Goal: Information Seeking & Learning: Understand process/instructions

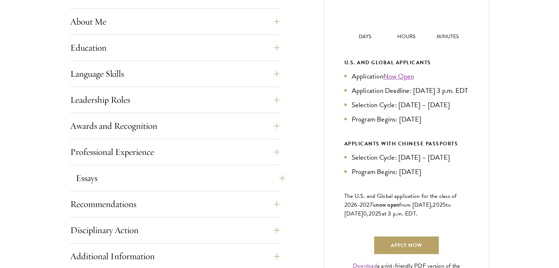
scroll to position [361, 0]
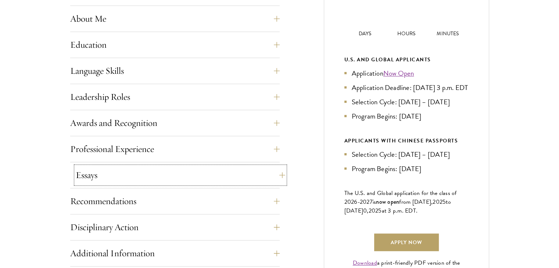
click at [114, 182] on button "Essays" at bounding box center [180, 175] width 209 height 18
click at [281, 93] on button "Leadership Roles" at bounding box center [180, 97] width 209 height 18
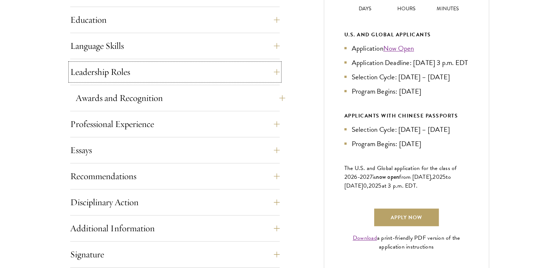
scroll to position [388, 0]
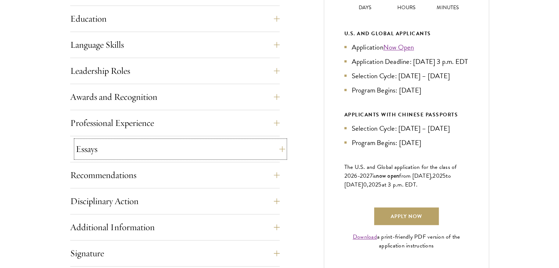
click at [270, 146] on button "Essays" at bounding box center [180, 149] width 209 height 18
click at [280, 147] on button "Essays" at bounding box center [180, 149] width 209 height 18
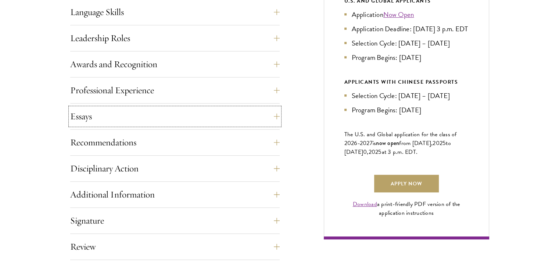
scroll to position [420, 0]
click at [279, 114] on button "Essays" at bounding box center [180, 117] width 209 height 18
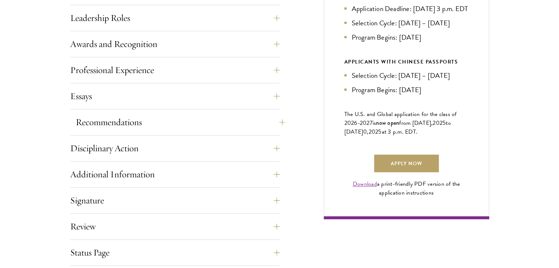
scroll to position [443, 0]
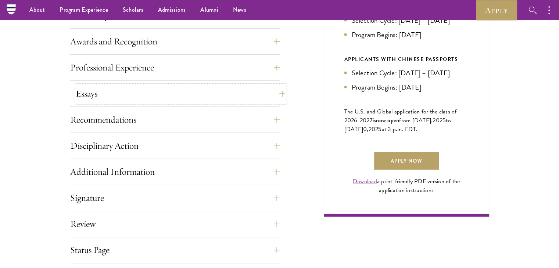
click at [280, 96] on button "Essays" at bounding box center [180, 94] width 209 height 18
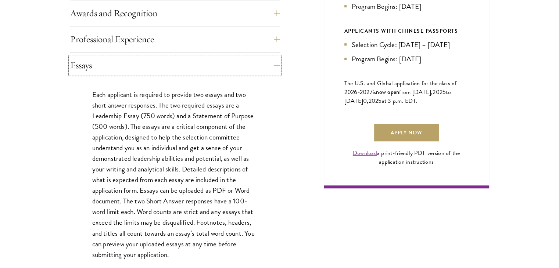
scroll to position [477, 0]
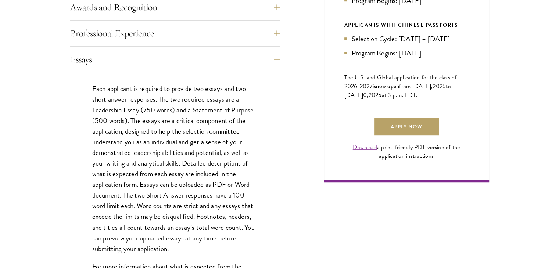
click at [170, 97] on p "Each applicant is required to provide two essays and two short answer responses…" at bounding box center [174, 168] width 165 height 171
click at [174, 100] on p "Each applicant is required to provide two essays and two short answer responses…" at bounding box center [174, 168] width 165 height 171
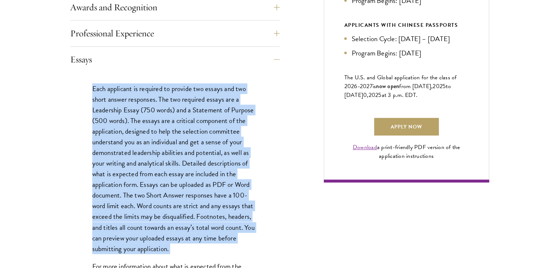
drag, startPoint x: 174, startPoint y: 100, endPoint x: 204, endPoint y: 108, distance: 31.0
click at [204, 108] on p "Each applicant is required to provide two essays and two short answer responses…" at bounding box center [174, 168] width 165 height 171
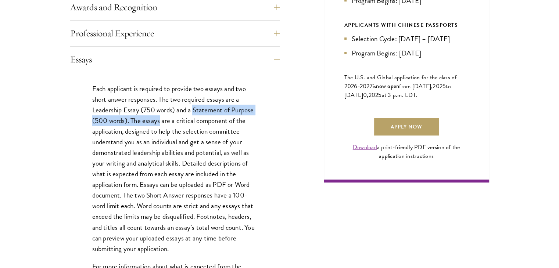
drag, startPoint x: 204, startPoint y: 108, endPoint x: 145, endPoint y: 117, distance: 59.4
click at [145, 117] on p "Each applicant is required to provide two essays and two short answer responses…" at bounding box center [174, 168] width 165 height 171
drag, startPoint x: 145, startPoint y: 117, endPoint x: 161, endPoint y: 107, distance: 18.3
click at [161, 107] on p "Each applicant is required to provide two essays and two short answer responses…" at bounding box center [174, 168] width 165 height 171
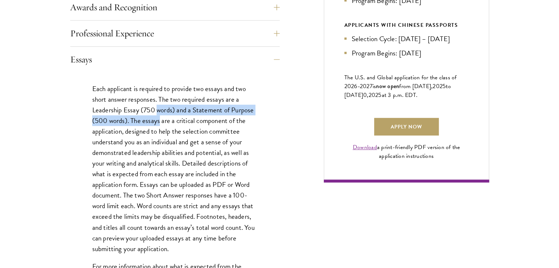
click at [161, 107] on p "Each applicant is required to provide two essays and two short answer responses…" at bounding box center [174, 168] width 165 height 171
drag, startPoint x: 161, startPoint y: 107, endPoint x: 199, endPoint y: 125, distance: 42.1
click at [199, 125] on p "Each applicant is required to provide two essays and two short answer responses…" at bounding box center [174, 168] width 165 height 171
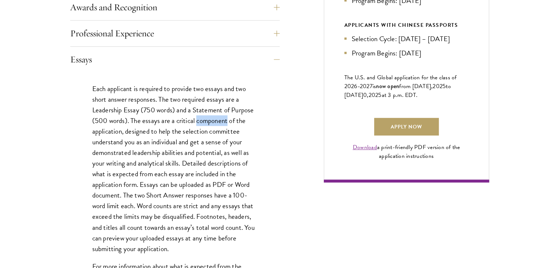
drag, startPoint x: 199, startPoint y: 125, endPoint x: 197, endPoint y: 115, distance: 9.8
click at [197, 115] on p "Each applicant is required to provide two essays and two short answer responses…" at bounding box center [174, 168] width 165 height 171
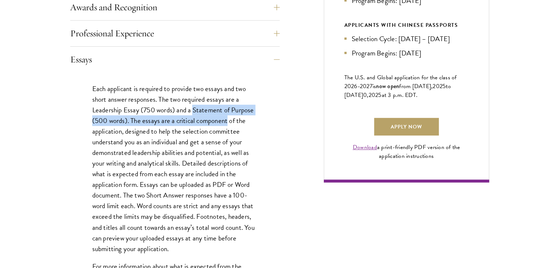
drag, startPoint x: 197, startPoint y: 115, endPoint x: 199, endPoint y: 109, distance: 5.9
click at [199, 109] on p "Each applicant is required to provide two essays and two short answer responses…" at bounding box center [174, 168] width 165 height 171
drag, startPoint x: 199, startPoint y: 109, endPoint x: 179, endPoint y: 117, distance: 21.3
click at [179, 117] on p "Each applicant is required to provide two essays and two short answer responses…" at bounding box center [174, 168] width 165 height 171
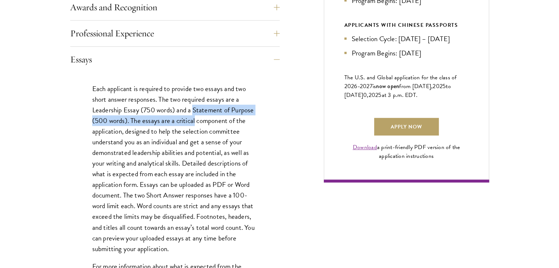
click at [179, 117] on p "Each applicant is required to provide two essays and two short answer responses…" at bounding box center [174, 168] width 165 height 171
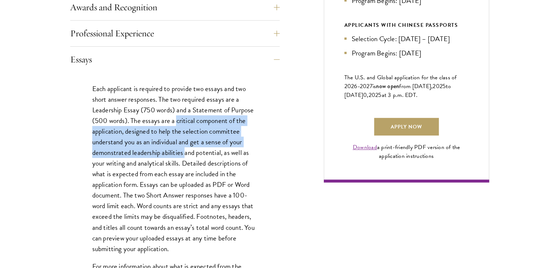
drag, startPoint x: 179, startPoint y: 117, endPoint x: 183, endPoint y: 147, distance: 30.4
click at [183, 147] on p "Each applicant is required to provide two essays and two short answer responses…" at bounding box center [174, 168] width 165 height 171
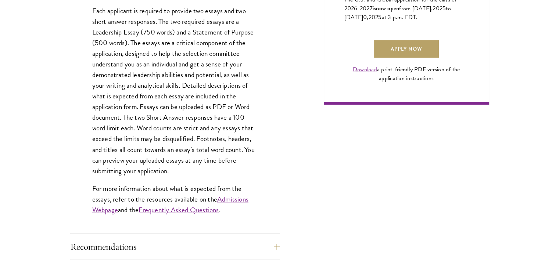
scroll to position [556, 0]
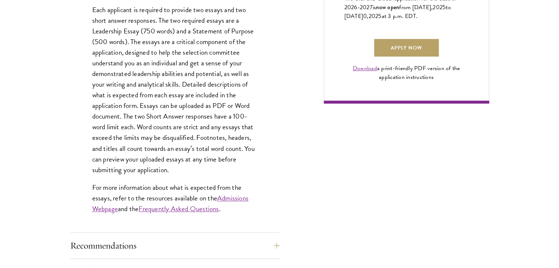
click at [201, 116] on p "Each applicant is required to provide two essays and two short answer responses…" at bounding box center [174, 89] width 165 height 171
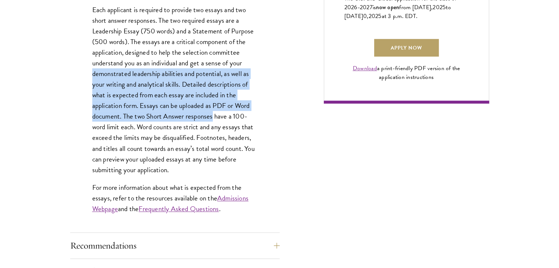
drag, startPoint x: 201, startPoint y: 116, endPoint x: 119, endPoint y: 71, distance: 93.9
click at [119, 71] on p "Each applicant is required to provide two essays and two short answer responses…" at bounding box center [174, 89] width 165 height 171
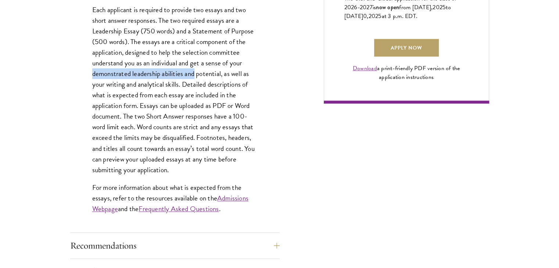
drag, startPoint x: 119, startPoint y: 71, endPoint x: 193, endPoint y: 68, distance: 74.3
click at [193, 68] on p "Each applicant is required to provide two essays and two short answer responses…" at bounding box center [174, 89] width 165 height 171
